Goal: Transaction & Acquisition: Purchase product/service

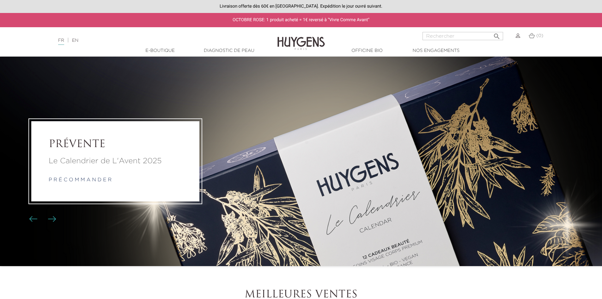
click at [427, 37] on input "Rechercher" at bounding box center [463, 36] width 81 height 8
type input "crème solaire"
click at [491, 30] on button " Rechercher" at bounding box center [496, 34] width 11 height 9
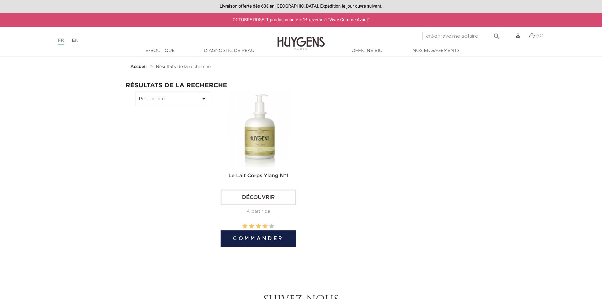
click at [243, 130] on img at bounding box center [260, 129] width 76 height 76
